Goal: Information Seeking & Learning: Learn about a topic

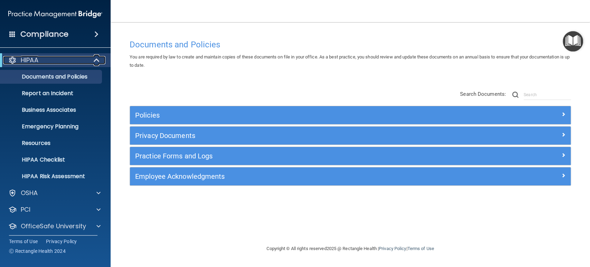
click at [95, 61] on span at bounding box center [97, 60] width 6 height 8
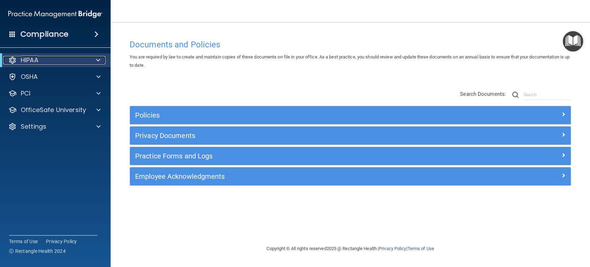
click at [97, 59] on span at bounding box center [98, 60] width 4 height 8
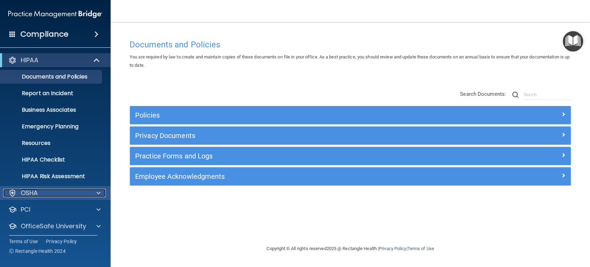
click at [97, 192] on span at bounding box center [98, 193] width 4 height 8
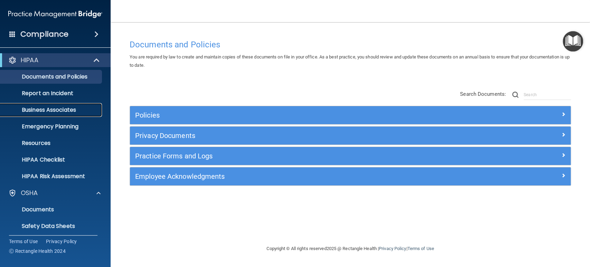
click at [60, 112] on p "Business Associates" at bounding box center [51, 110] width 94 height 7
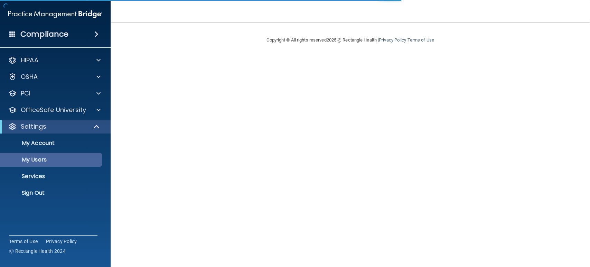
select select "20"
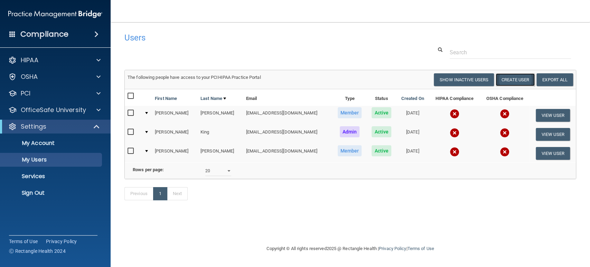
click at [512, 79] on button "Create User" at bounding box center [515, 79] width 39 height 13
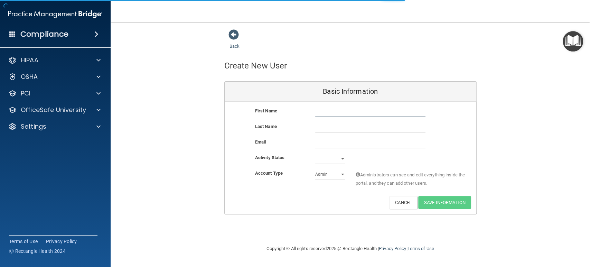
click at [325, 110] on input "text" at bounding box center [370, 112] width 110 height 10
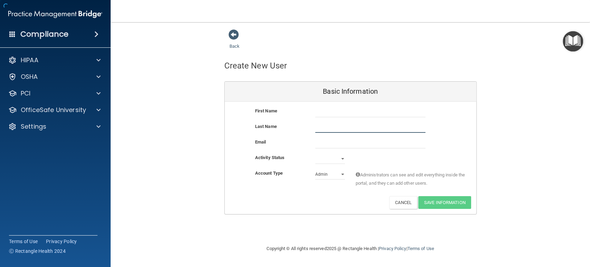
click at [326, 123] on input "text" at bounding box center [370, 127] width 110 height 10
click at [325, 136] on div "Last Name" at bounding box center [351, 130] width 252 height 16
click at [326, 154] on select "Active Inactive" at bounding box center [330, 159] width 30 height 10
click at [282, 195] on div "Account Type Practice Admin Admin Member Financial Institution Business Associa…" at bounding box center [351, 182] width 252 height 27
click at [324, 174] on select "Admin Member" at bounding box center [330, 174] width 30 height 10
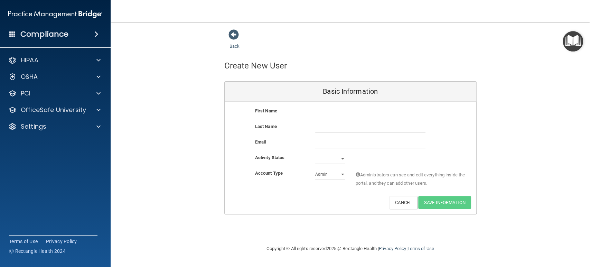
click at [297, 201] on div "Activate Reset Password Edit Cancel Save Information" at bounding box center [351, 202] width 252 height 13
click at [396, 201] on button "Cancel" at bounding box center [403, 202] width 28 height 13
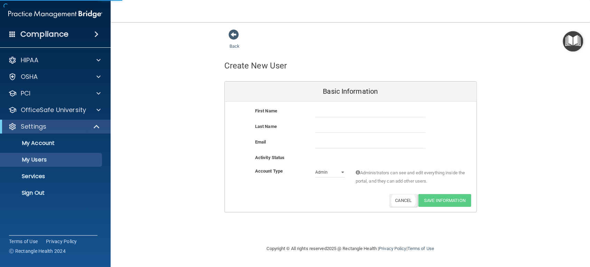
select select "20"
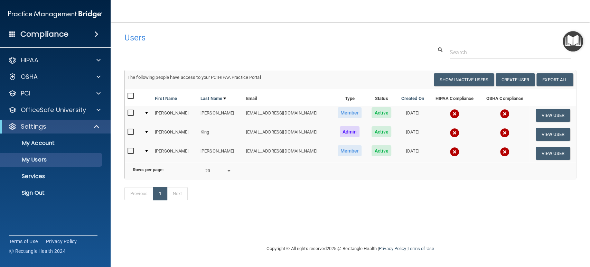
click at [131, 113] on input "checkbox" at bounding box center [132, 113] width 8 height 6
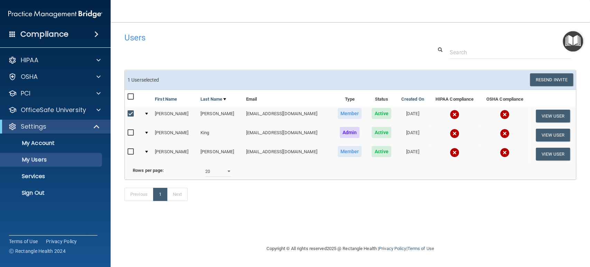
click at [131, 113] on input "checkbox" at bounding box center [132, 114] width 8 height 6
checkbox input "false"
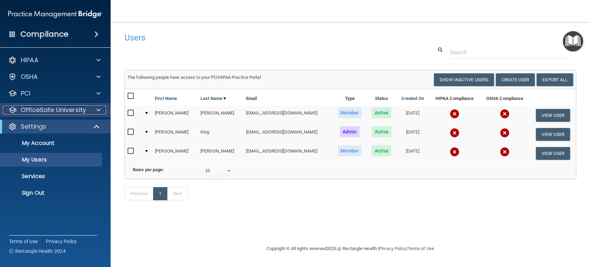
click at [99, 108] on span at bounding box center [98, 110] width 4 height 8
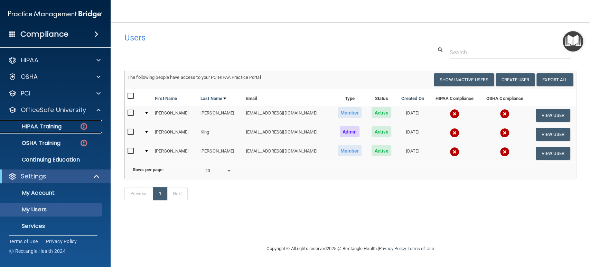
click at [53, 124] on p "HIPAA Training" at bounding box center [32, 126] width 57 height 7
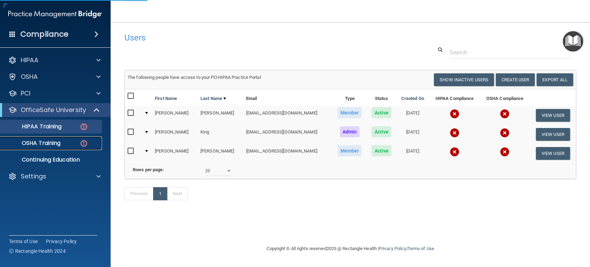
click at [55, 142] on p "OSHA Training" at bounding box center [32, 143] width 56 height 7
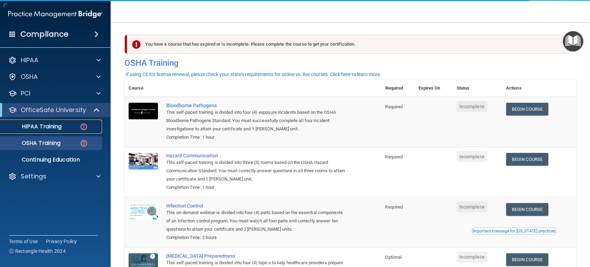
click at [53, 124] on p "HIPAA Training" at bounding box center [32, 126] width 57 height 7
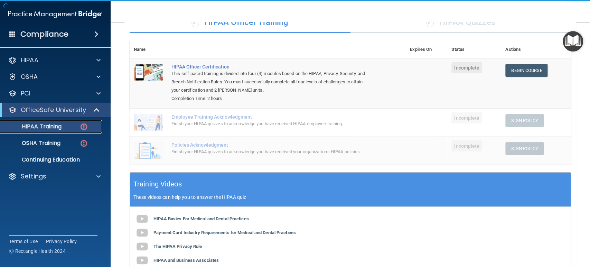
scroll to position [77, 0]
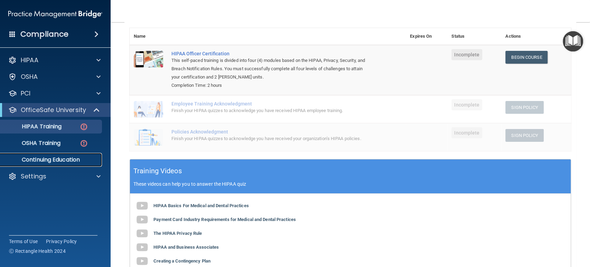
click at [51, 161] on p "Continuing Education" at bounding box center [51, 159] width 94 height 7
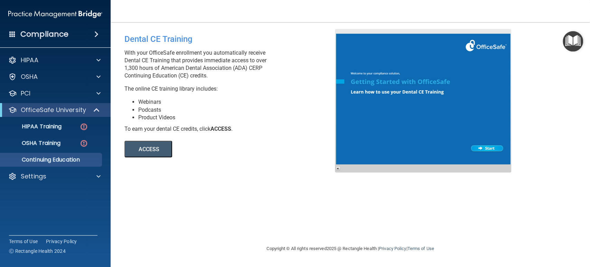
drag, startPoint x: 126, startPoint y: 67, endPoint x: 232, endPoint y: 74, distance: 106.7
click at [232, 74] on p "With your OfficeSafe enrollment you automatically receive Dental CE Training th…" at bounding box center [232, 64] width 216 height 30
click at [150, 154] on button "ACCESS" at bounding box center [148, 149] width 48 height 17
click at [94, 108] on span at bounding box center [97, 110] width 6 height 8
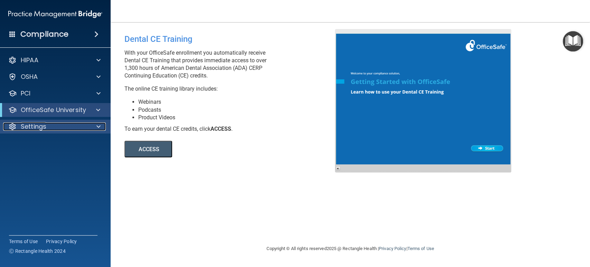
click at [99, 123] on span at bounding box center [98, 126] width 4 height 8
click at [99, 122] on span at bounding box center [98, 126] width 4 height 8
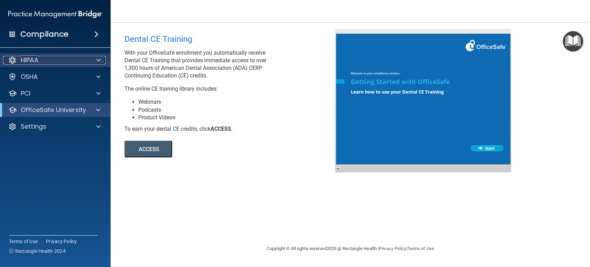
click at [99, 60] on span at bounding box center [98, 60] width 4 height 8
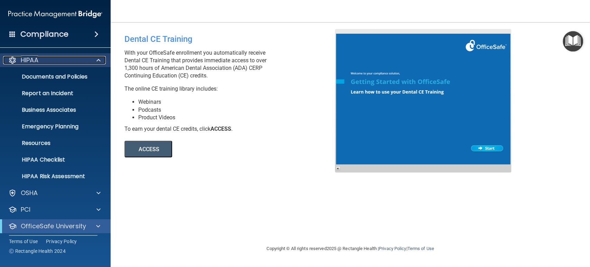
click at [99, 61] on span at bounding box center [98, 60] width 4 height 8
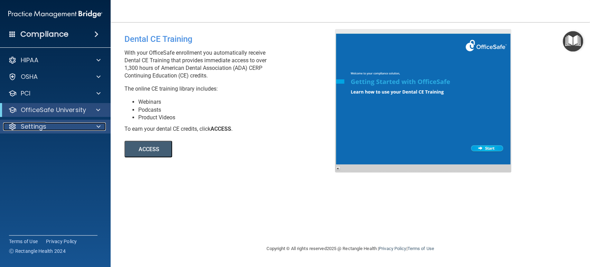
click at [89, 124] on div at bounding box center [97, 126] width 17 height 8
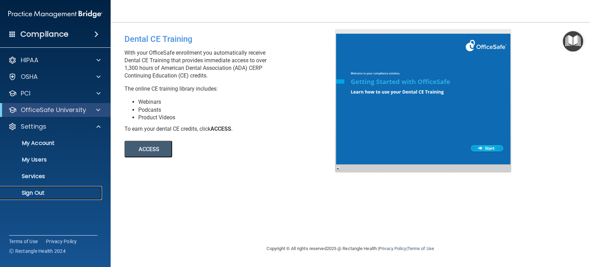
click at [42, 192] on p "Sign Out" at bounding box center [51, 193] width 94 height 7
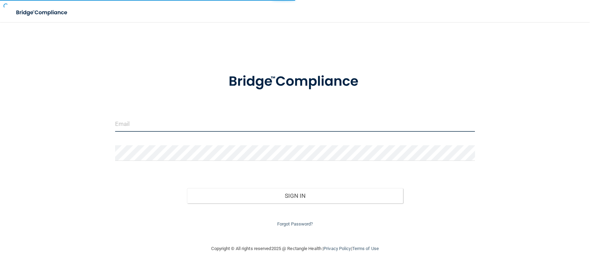
type input "[EMAIL_ADDRESS][DOMAIN_NAME]"
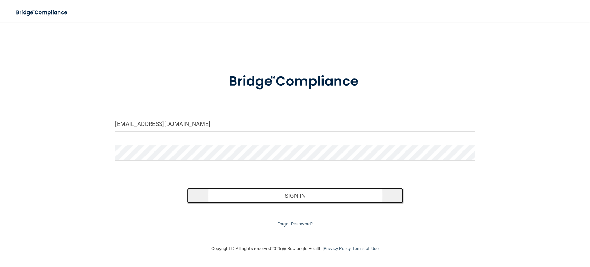
click at [247, 196] on button "Sign In" at bounding box center [295, 195] width 216 height 15
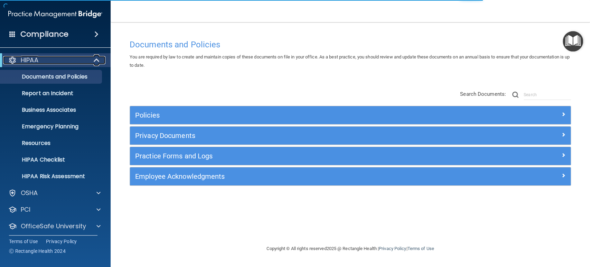
click at [95, 64] on span at bounding box center [97, 60] width 6 height 8
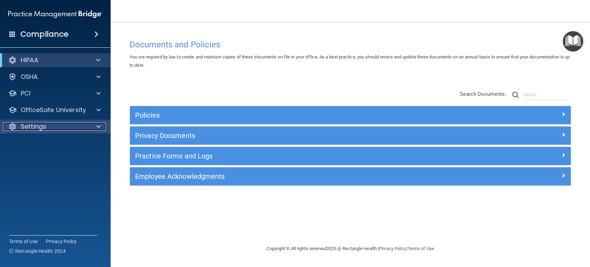
click at [99, 124] on span at bounding box center [98, 126] width 4 height 8
click at [98, 127] on span at bounding box center [98, 126] width 4 height 8
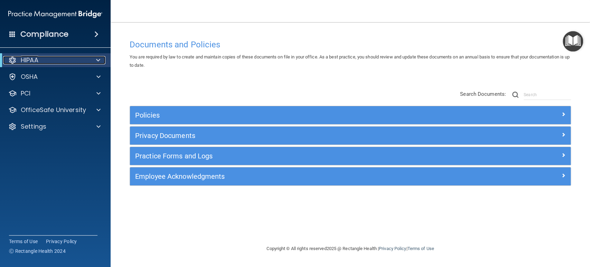
click at [89, 57] on div at bounding box center [97, 60] width 17 height 8
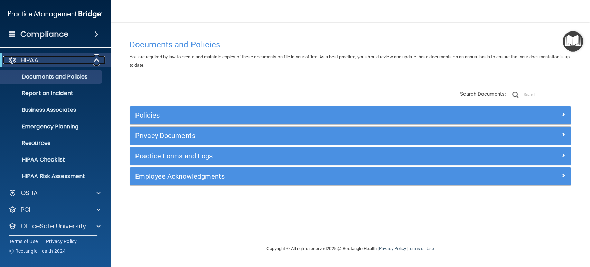
click at [89, 59] on div at bounding box center [97, 60] width 17 height 8
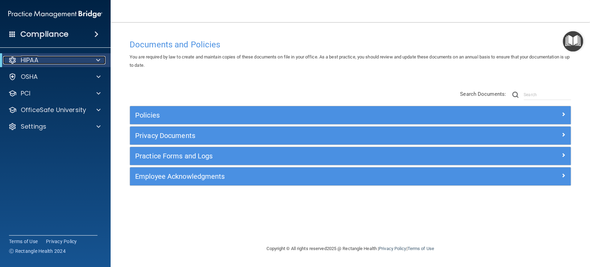
click at [89, 59] on div at bounding box center [97, 60] width 17 height 8
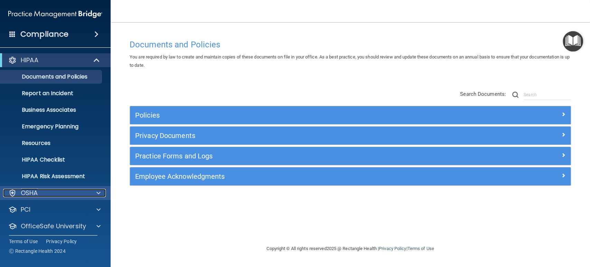
click at [86, 191] on div "OSHA" at bounding box center [46, 193] width 86 height 8
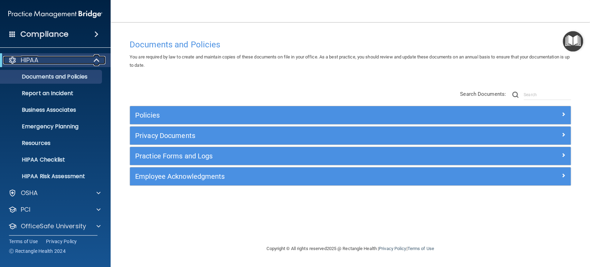
click at [91, 59] on div at bounding box center [97, 60] width 17 height 8
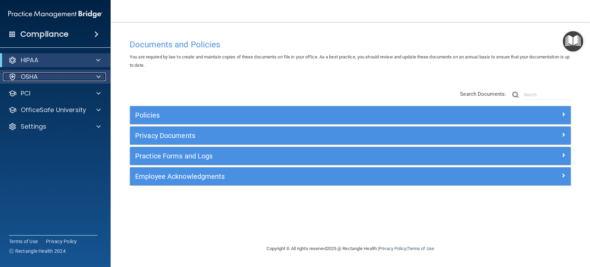
click at [93, 77] on div at bounding box center [97, 77] width 17 height 8
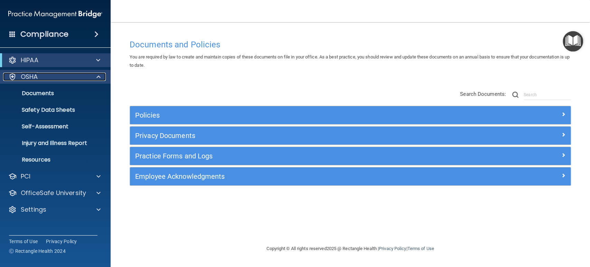
click at [80, 74] on div "OSHA" at bounding box center [46, 77] width 86 height 8
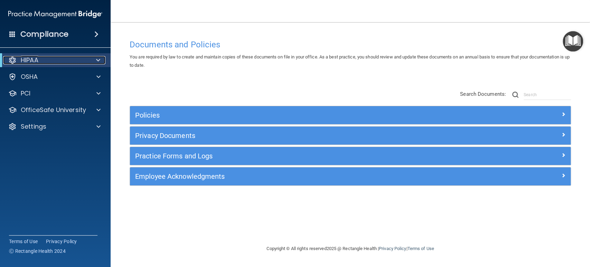
click at [83, 58] on div "HIPAA" at bounding box center [45, 60] width 85 height 8
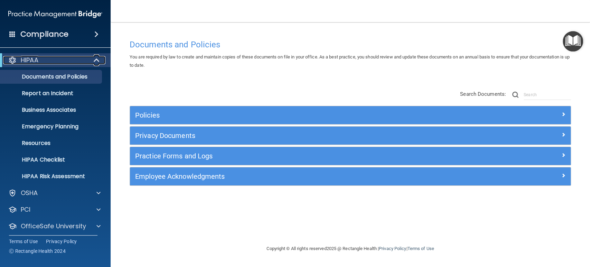
click at [94, 63] on span at bounding box center [97, 60] width 6 height 8
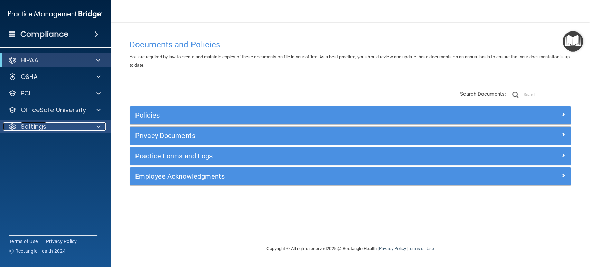
click at [96, 129] on span at bounding box center [98, 126] width 4 height 8
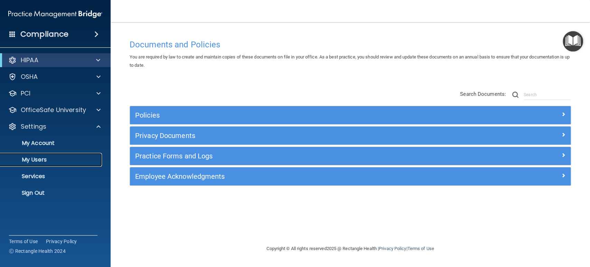
click at [41, 160] on p "My Users" at bounding box center [51, 159] width 94 height 7
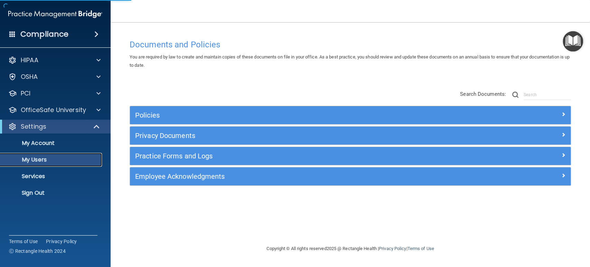
select select "20"
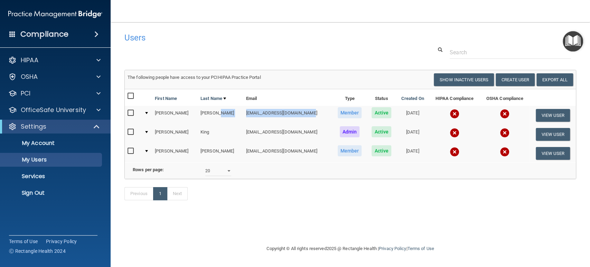
drag, startPoint x: 289, startPoint y: 113, endPoint x: 213, endPoint y: 114, distance: 76.4
click at [213, 114] on tr "Sally Johnson sjohnson@rectanglehealth.com Member Active 04/06/2023 View User" at bounding box center [350, 115] width 451 height 19
click at [75, 57] on div "HIPAA" at bounding box center [46, 60] width 86 height 8
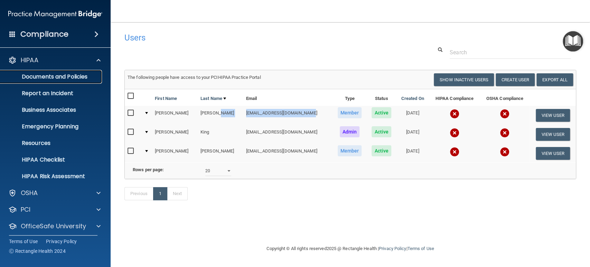
click at [57, 77] on p "Documents and Policies" at bounding box center [51, 76] width 94 height 7
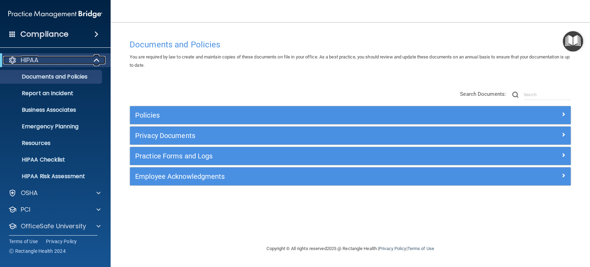
click at [50, 62] on div "HIPAA" at bounding box center [45, 60] width 85 height 8
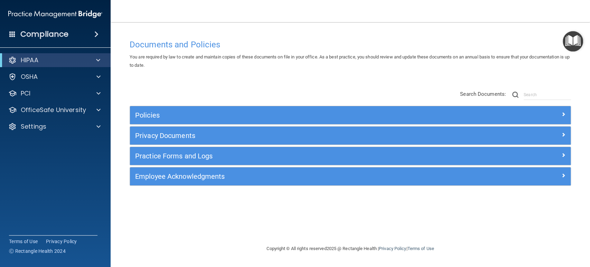
click at [13, 34] on span at bounding box center [12, 34] width 6 height 6
